Goal: Find specific page/section: Find specific page/section

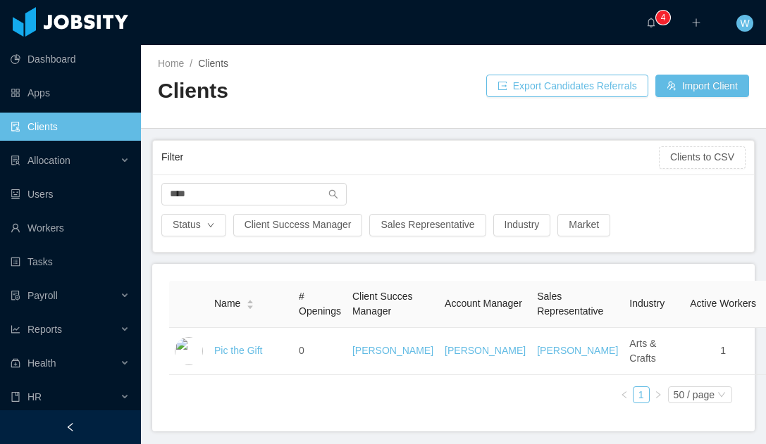
scroll to position [2, 0]
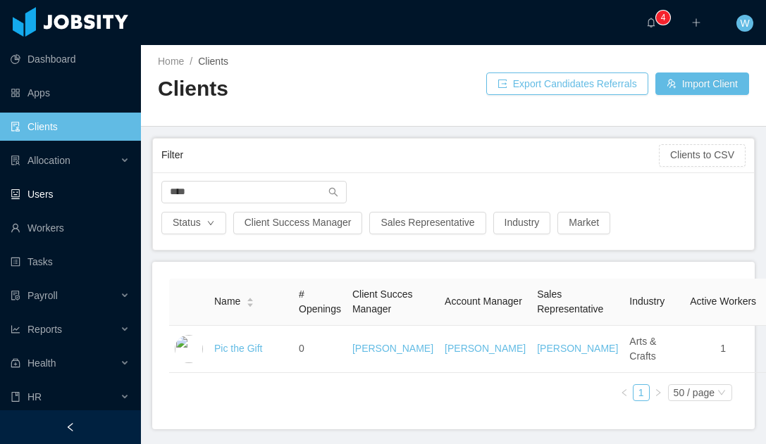
drag, startPoint x: 254, startPoint y: 192, endPoint x: 85, endPoint y: 194, distance: 169.1
click at [85, 194] on section "Dashboard Apps Clients Allocation Users Workers Tasks Payroll Reports Health HR…" at bounding box center [383, 222] width 766 height 444
click at [77, 219] on link "Workers" at bounding box center [70, 228] width 119 height 28
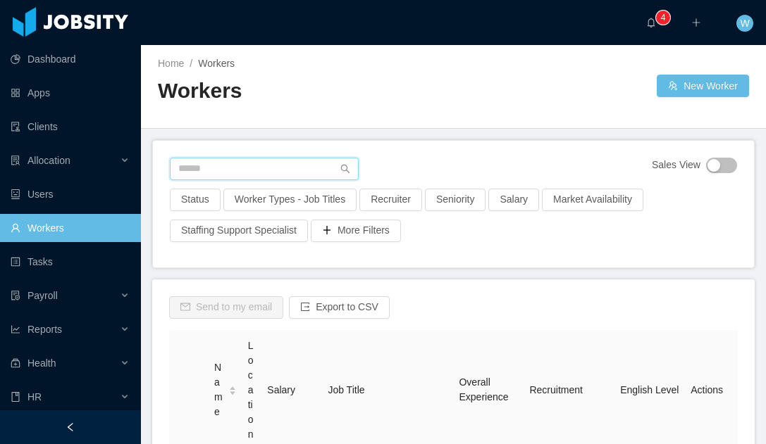
click at [284, 166] on input "text" at bounding box center [264, 169] width 189 height 23
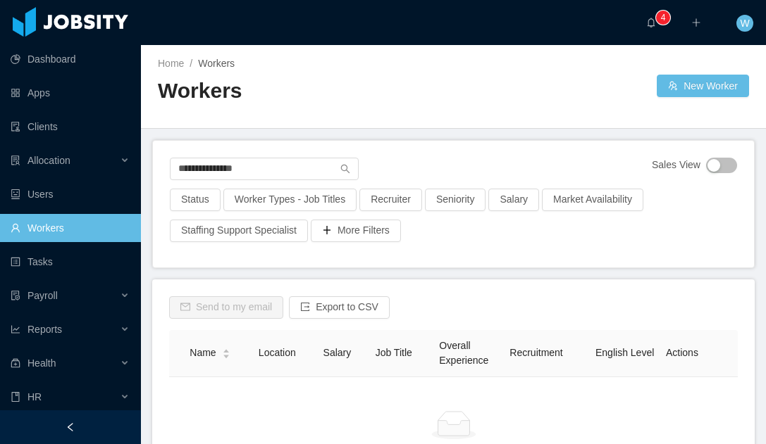
scroll to position [12, 0]
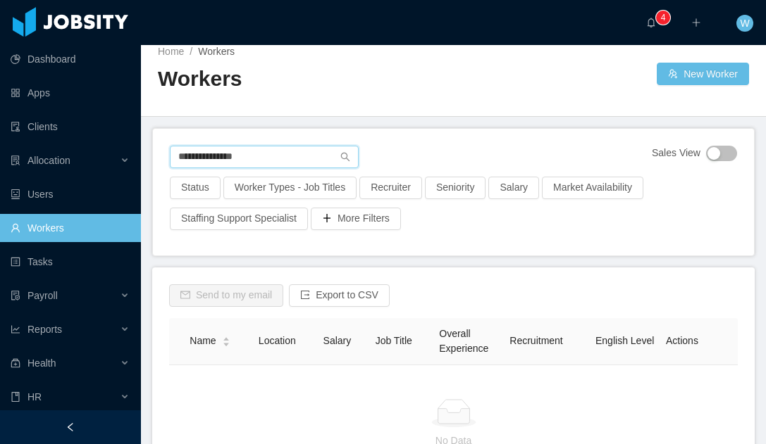
click at [273, 160] on input "**********" at bounding box center [264, 157] width 189 height 23
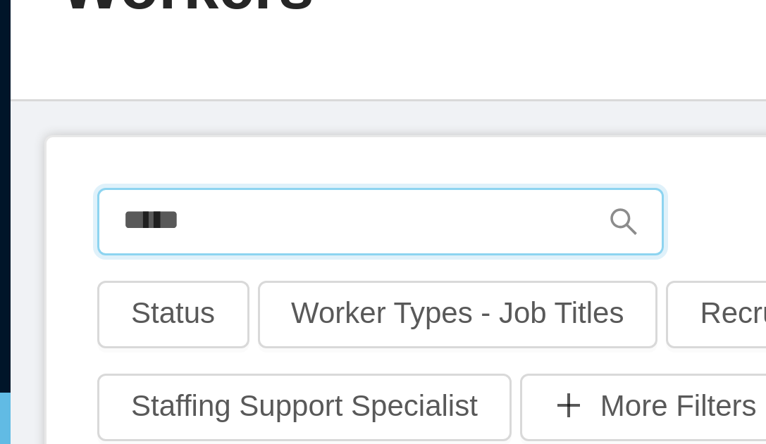
type input "*****"
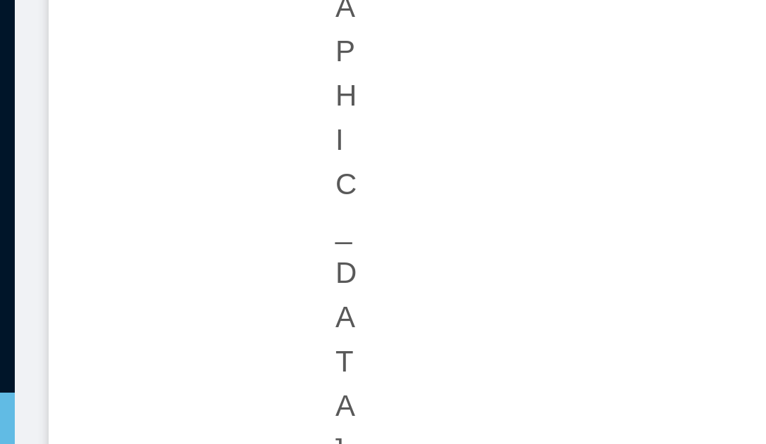
scroll to position [730, 0]
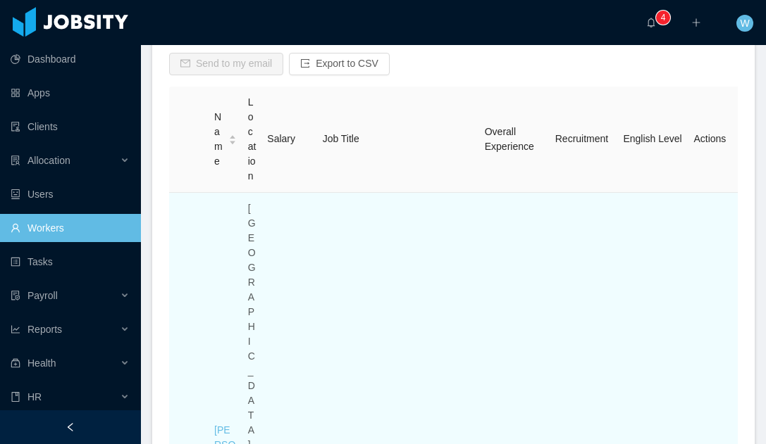
scroll to position [303, 0]
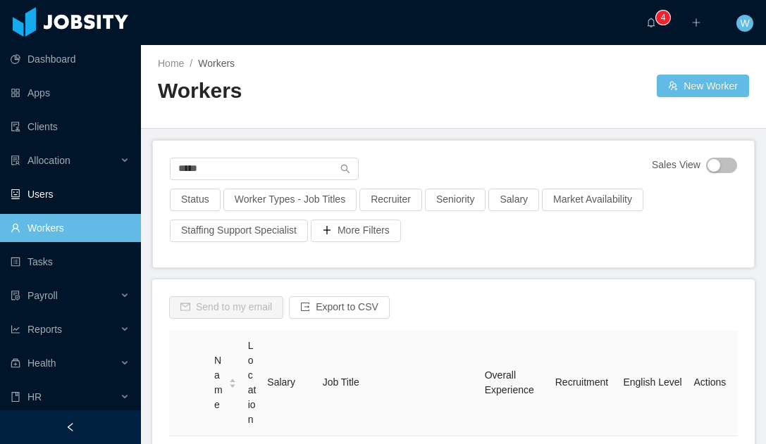
click at [44, 204] on link "Users" at bounding box center [70, 194] width 119 height 28
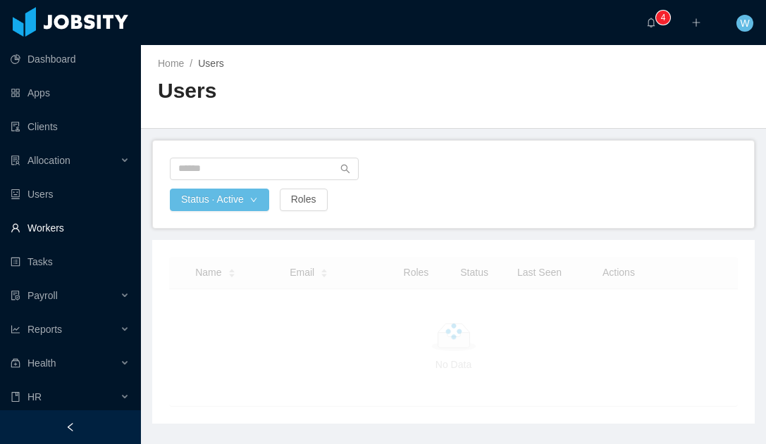
click at [63, 232] on link "Workers" at bounding box center [70, 228] width 119 height 28
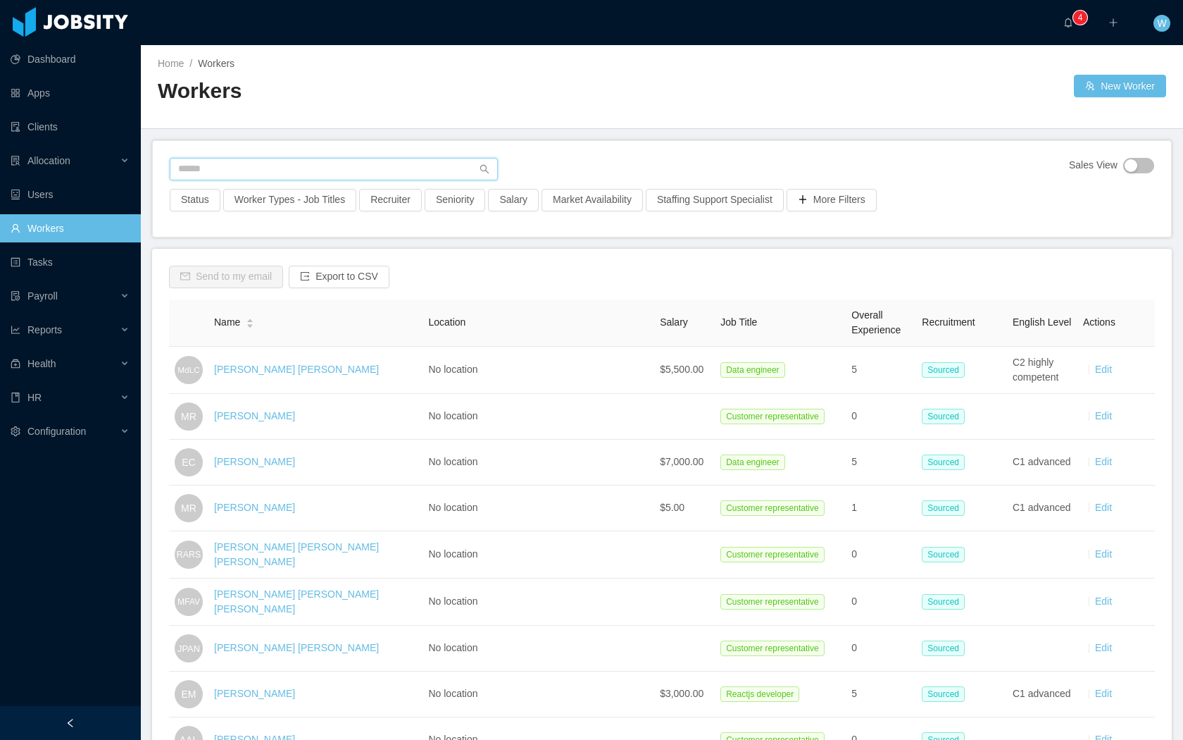
click at [268, 164] on input "text" at bounding box center [334, 169] width 328 height 23
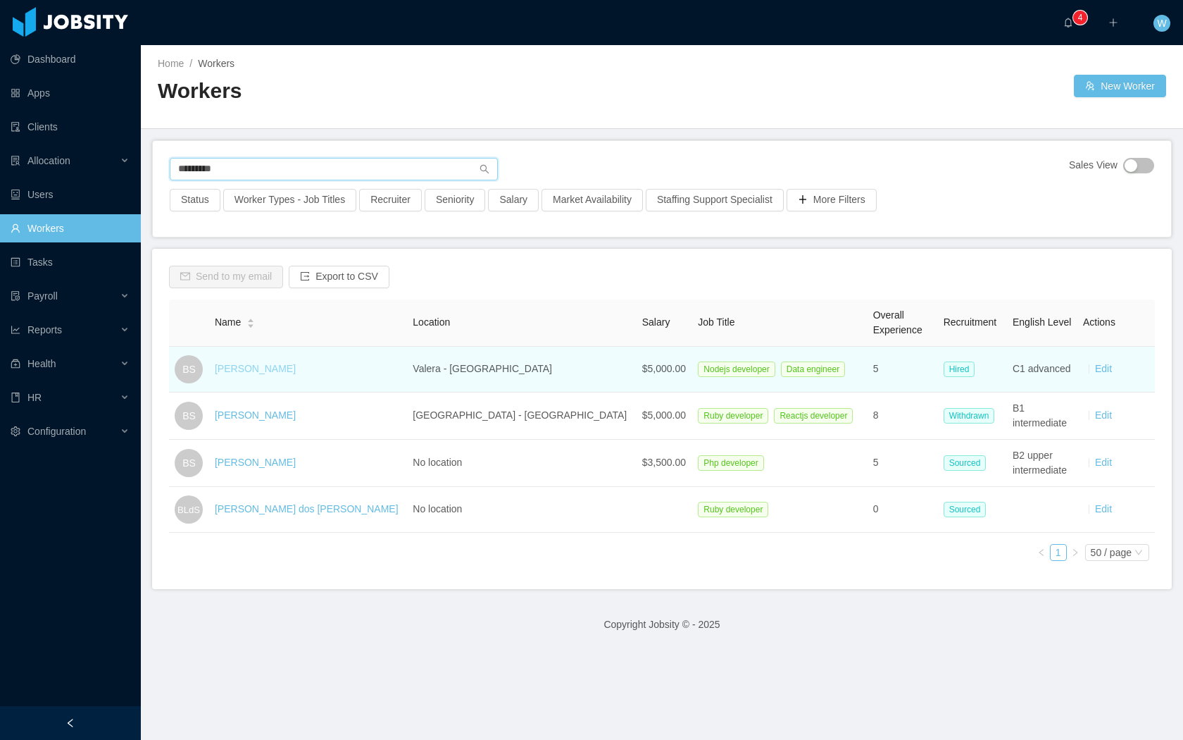
type input "*********"
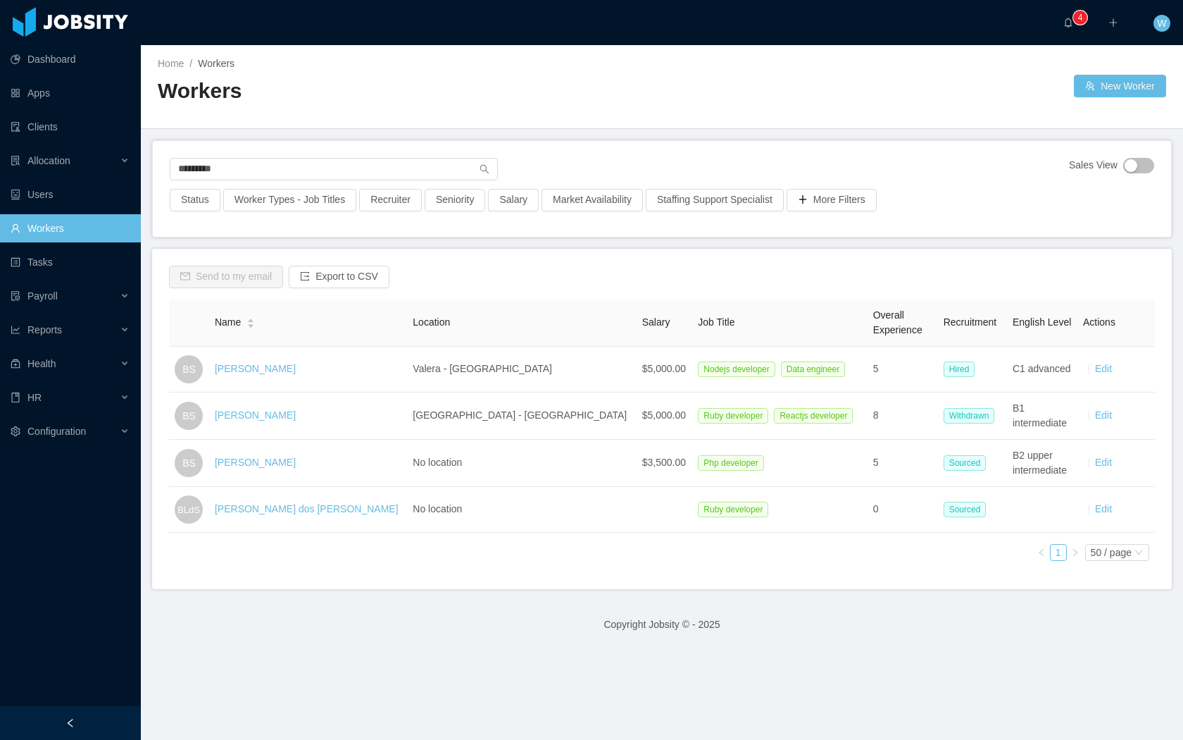
click at [276, 373] on link "[PERSON_NAME]" at bounding box center [255, 368] width 81 height 11
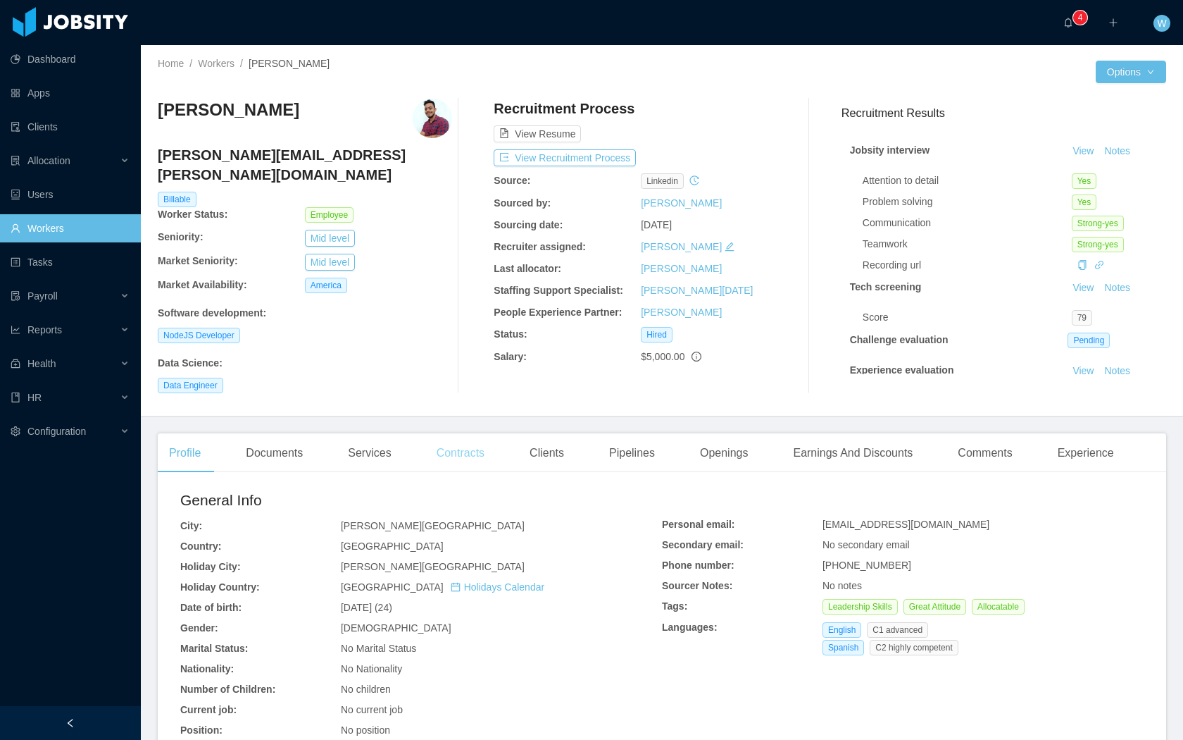
click at [480, 440] on div "Contracts" at bounding box center [460, 452] width 70 height 39
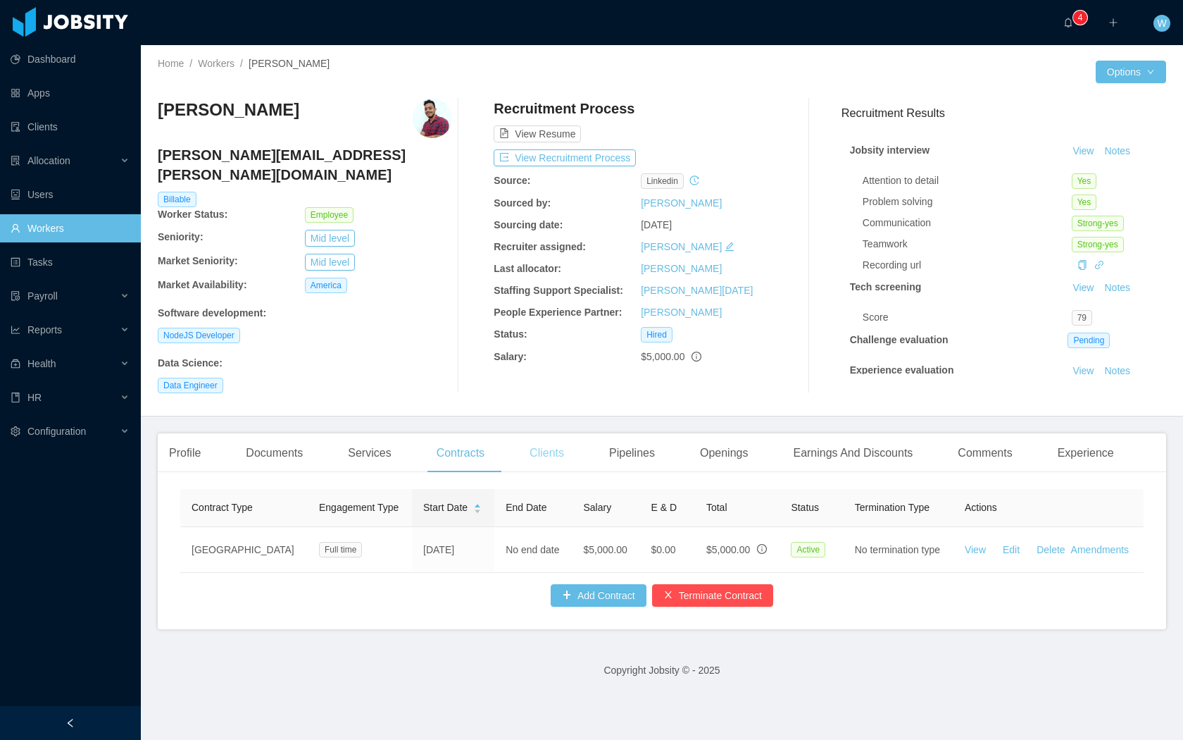
click at [551, 437] on div "Clients" at bounding box center [546, 452] width 57 height 39
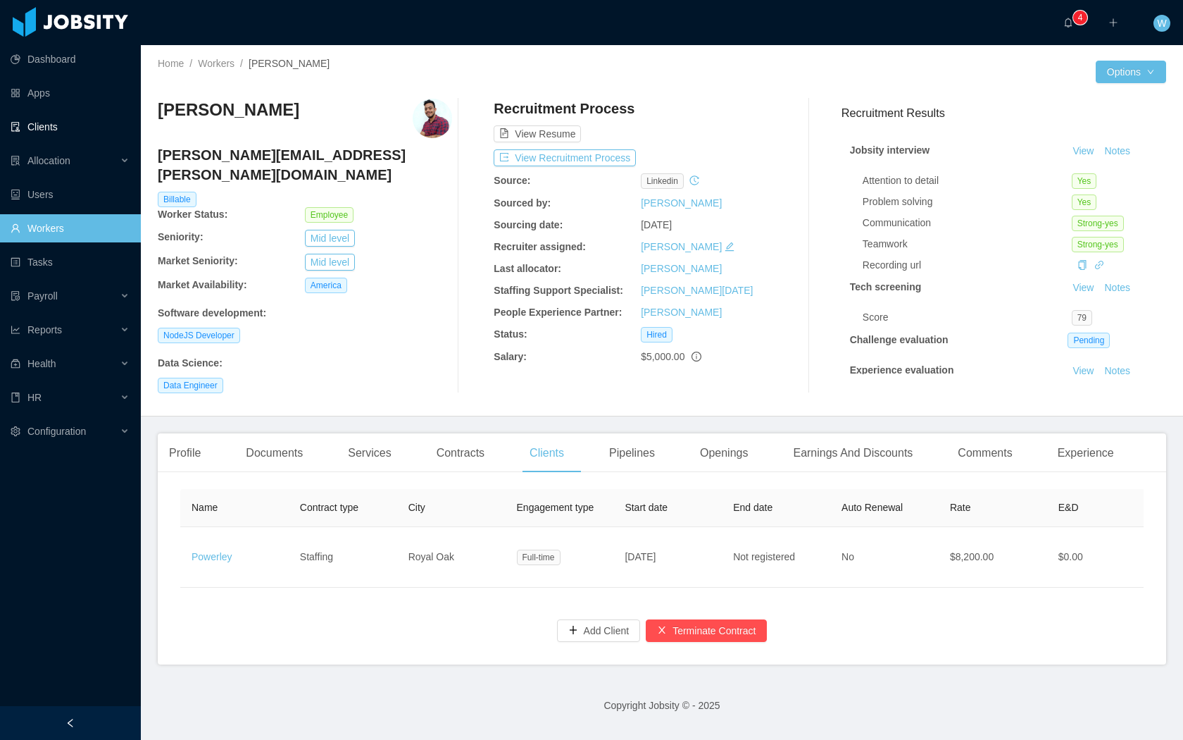
click at [66, 125] on link "Clients" at bounding box center [70, 127] width 119 height 28
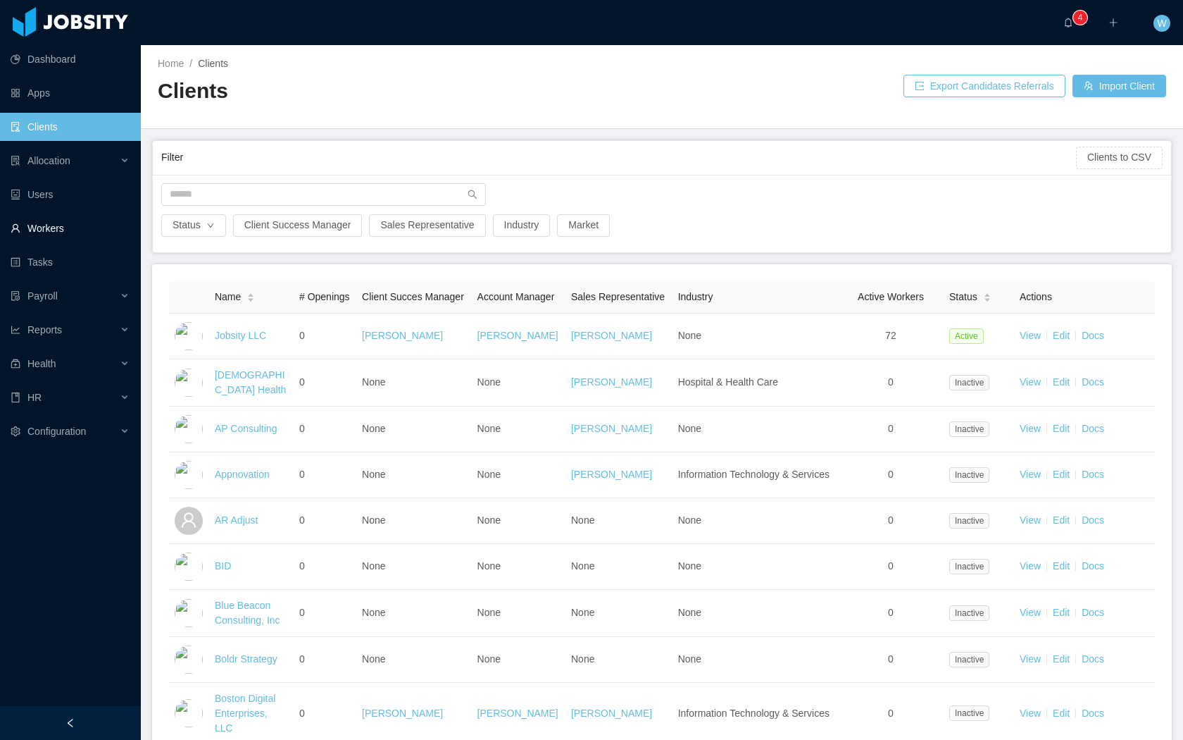
click at [73, 216] on link "Workers" at bounding box center [70, 228] width 119 height 28
